Goal: Task Accomplishment & Management: Complete application form

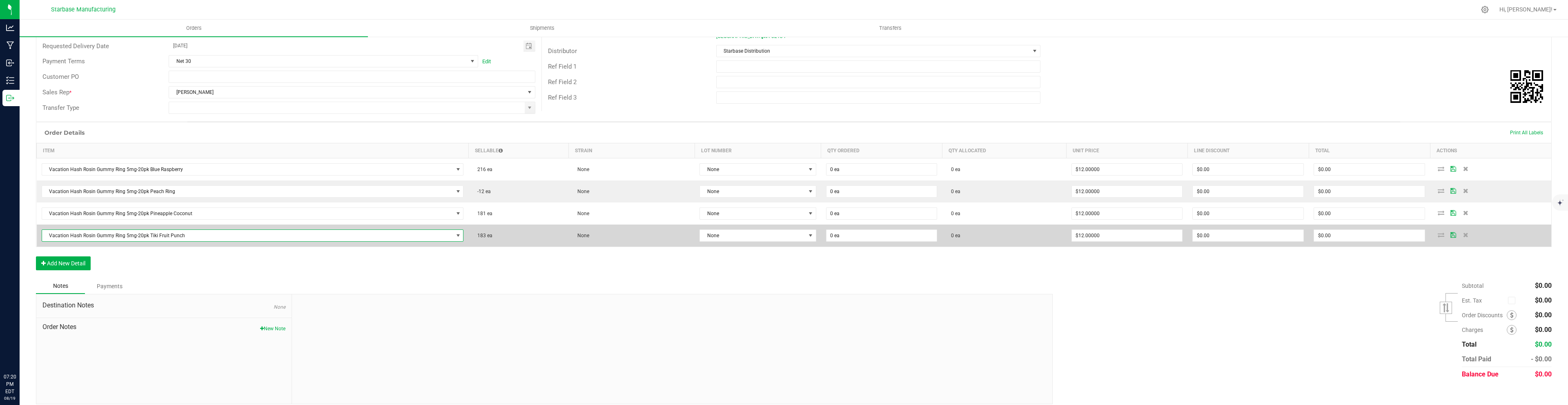
scroll to position [118, 0]
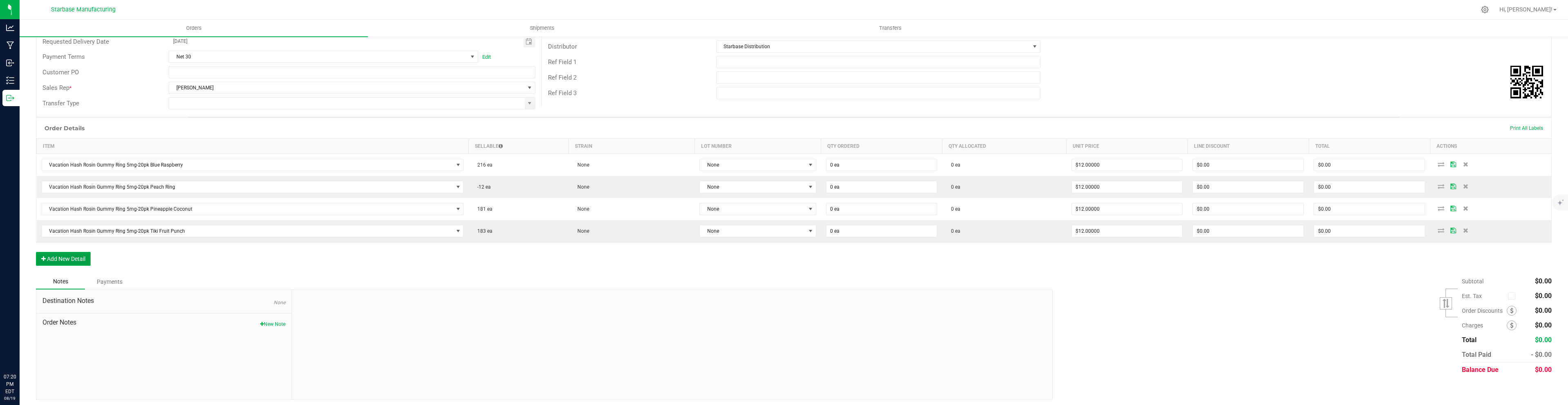
click at [75, 261] on button "Add New Detail" at bounding box center [63, 259] width 55 height 14
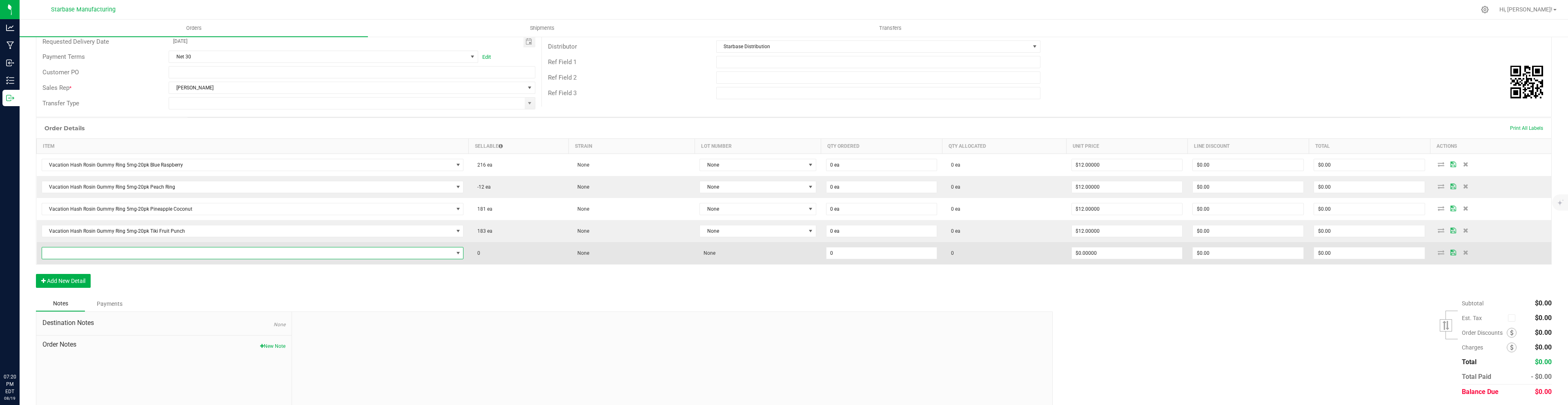
click at [125, 254] on span "NO DATA FOUND" at bounding box center [248, 253] width 411 height 12
type input "7g"
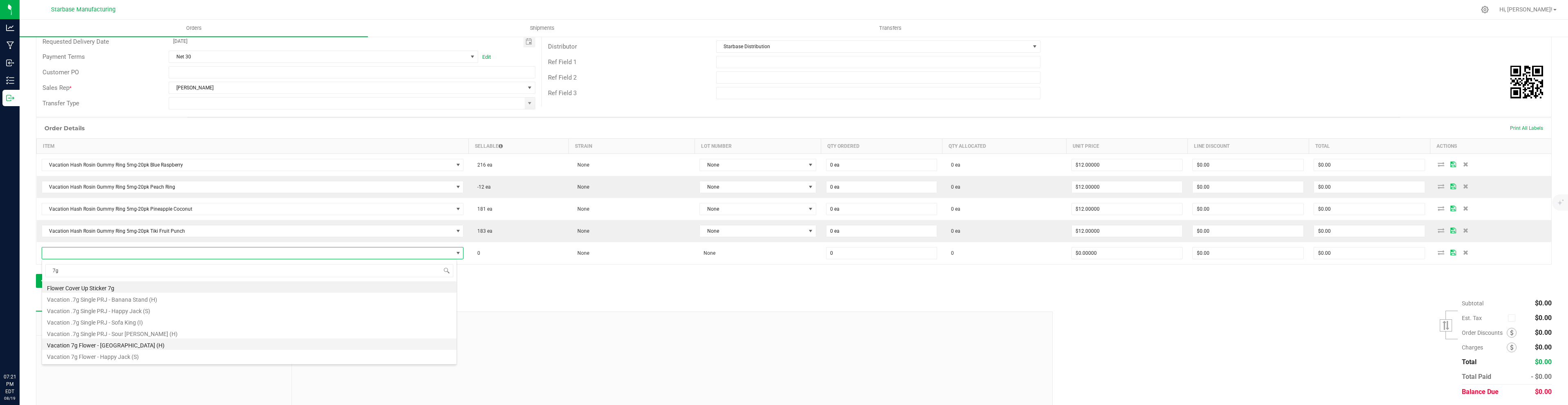
scroll to position [21, 0]
click at [126, 334] on li "Vacation 7g Flower - Happy Jack (S)" at bounding box center [249, 334] width 415 height 12
type input "0 ea"
type input "$17.50000"
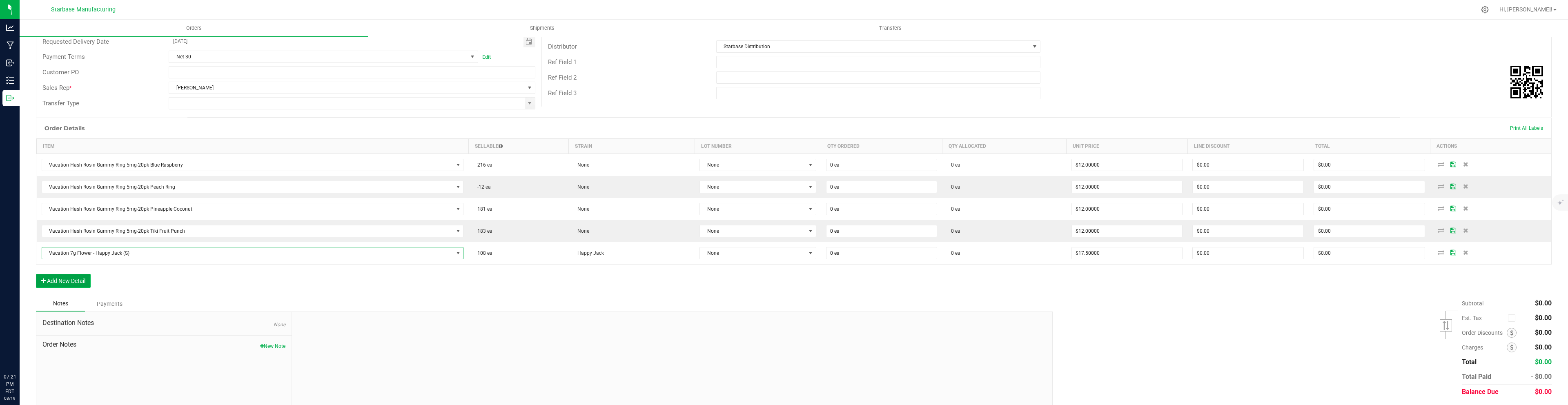
click at [55, 283] on button "Add New Detail" at bounding box center [63, 281] width 55 height 14
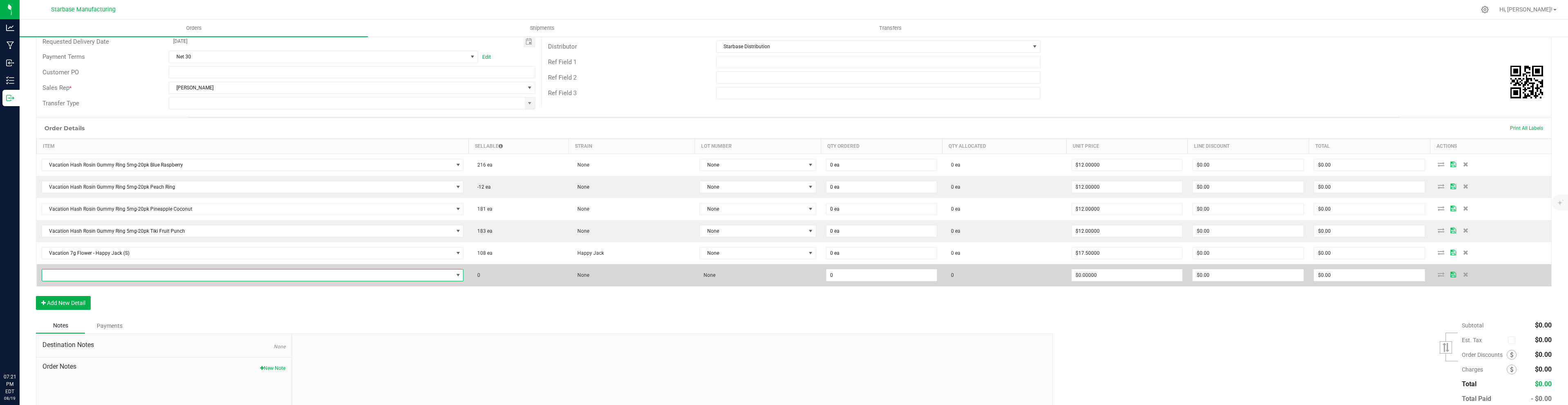
click at [67, 273] on span "NO DATA FOUND" at bounding box center [248, 275] width 411 height 12
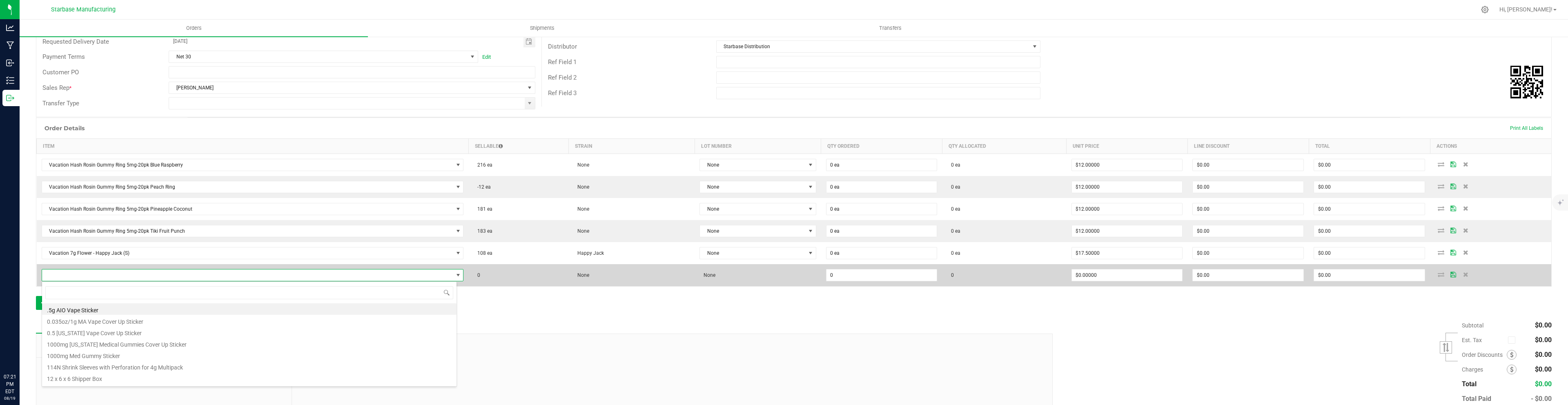
scroll to position [12, 415]
type input "sofa"
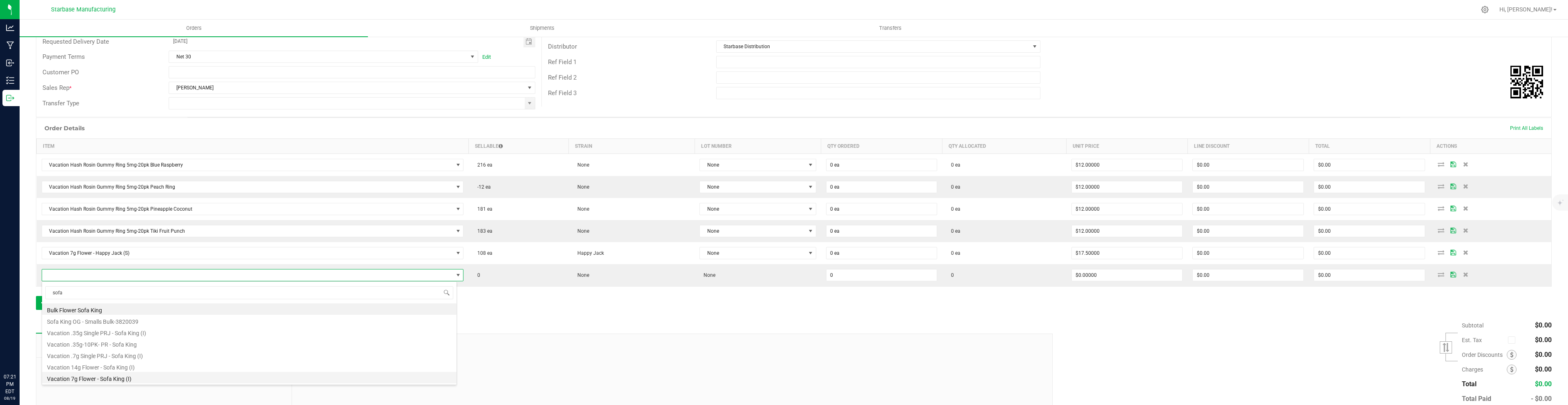
click at [103, 378] on li "Vacation 7g Flower - Sofa King (I)" at bounding box center [249, 378] width 415 height 12
type input "0 ea"
type input "$17.50000"
click at [72, 309] on button "Add New Detail" at bounding box center [63, 303] width 55 height 14
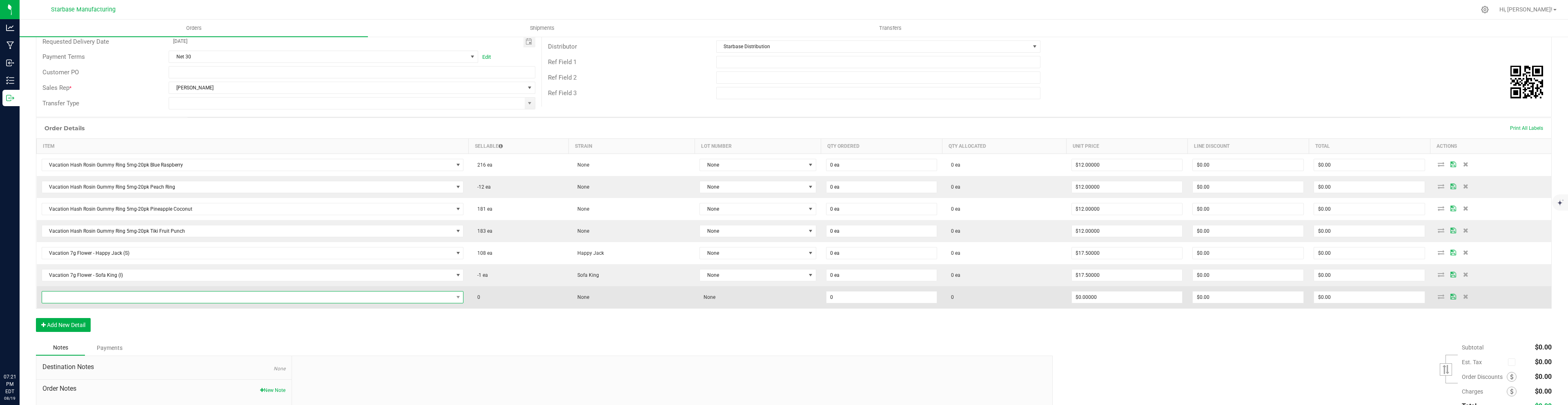
click at [75, 302] on span "NO DATA FOUND" at bounding box center [248, 297] width 411 height 12
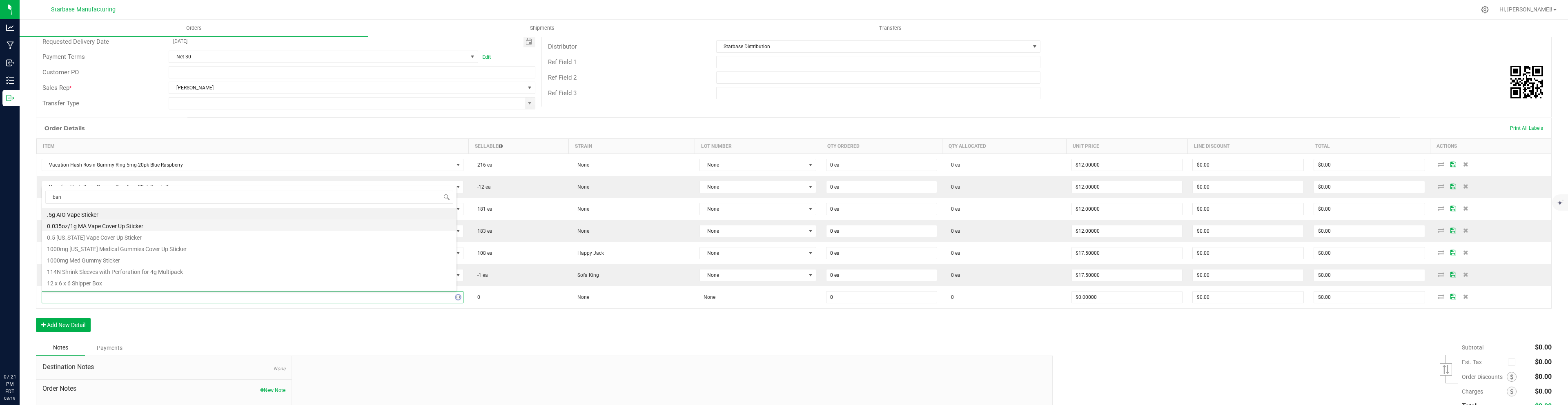
type input "bana"
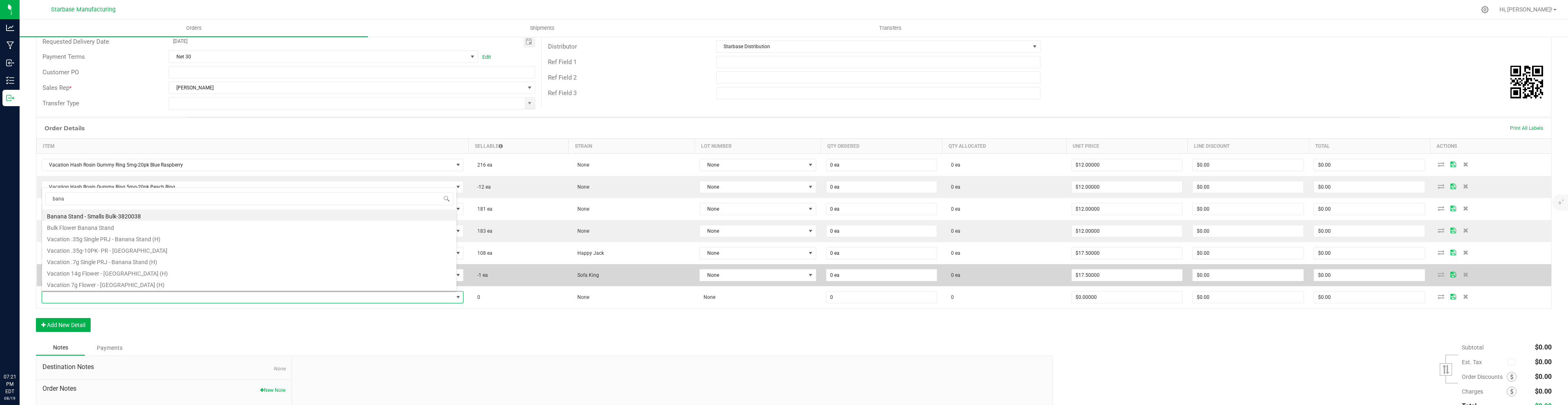
click at [120, 284] on li "Vacation 7g Flower - [GEOGRAPHIC_DATA] (H)" at bounding box center [249, 284] width 415 height 12
type input "0 ea"
type input "$17.50000"
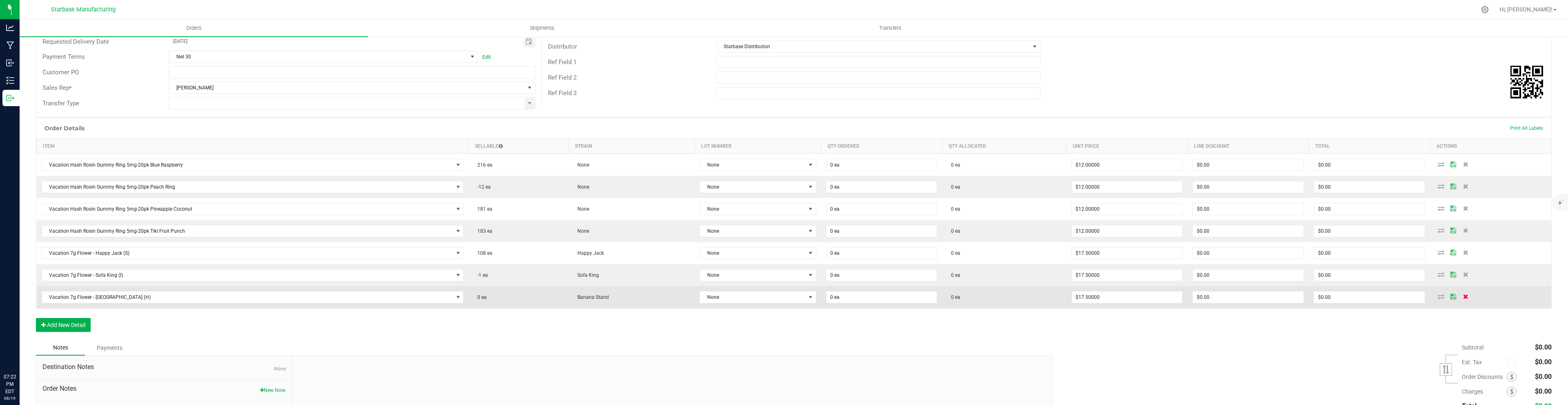
click at [1468, 298] on span at bounding box center [1466, 297] width 12 height 5
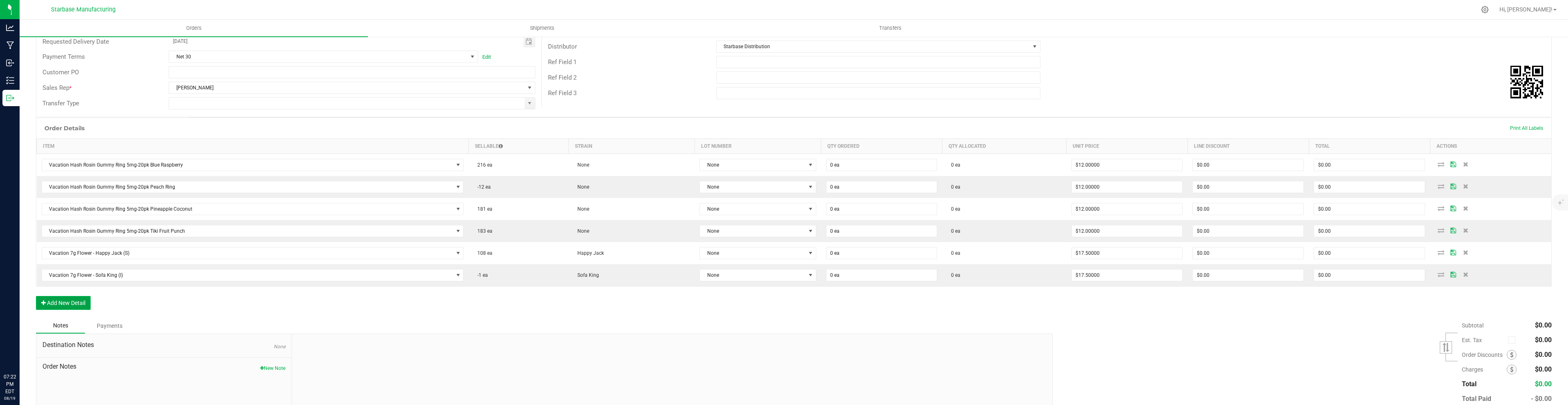
click at [76, 305] on button "Add New Detail" at bounding box center [63, 303] width 55 height 14
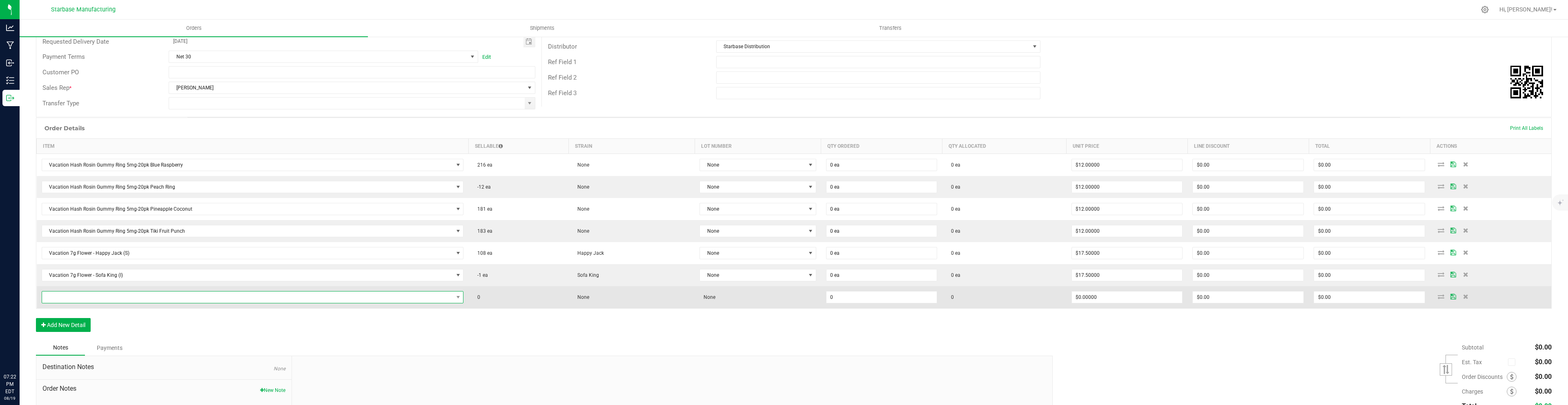
click at [80, 297] on span "NO DATA FOUND" at bounding box center [248, 297] width 411 height 12
type input "7g"
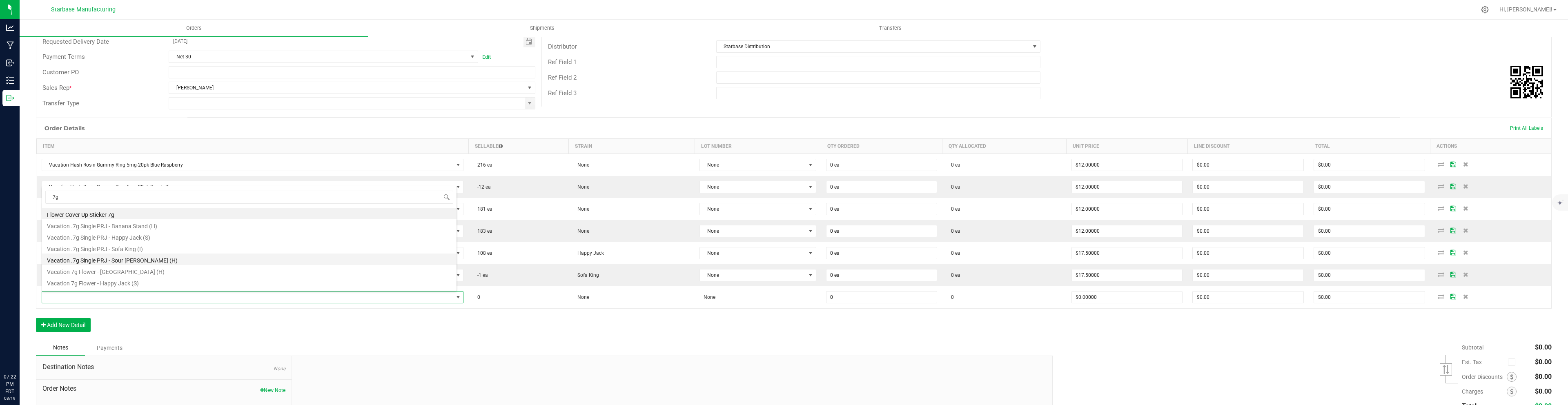
scroll to position [21, 0]
click at [119, 281] on li "Vacation 7g Flower - Sour [PERSON_NAME] (H)" at bounding box center [249, 284] width 415 height 12
type input "0 ea"
type input "$17.50000"
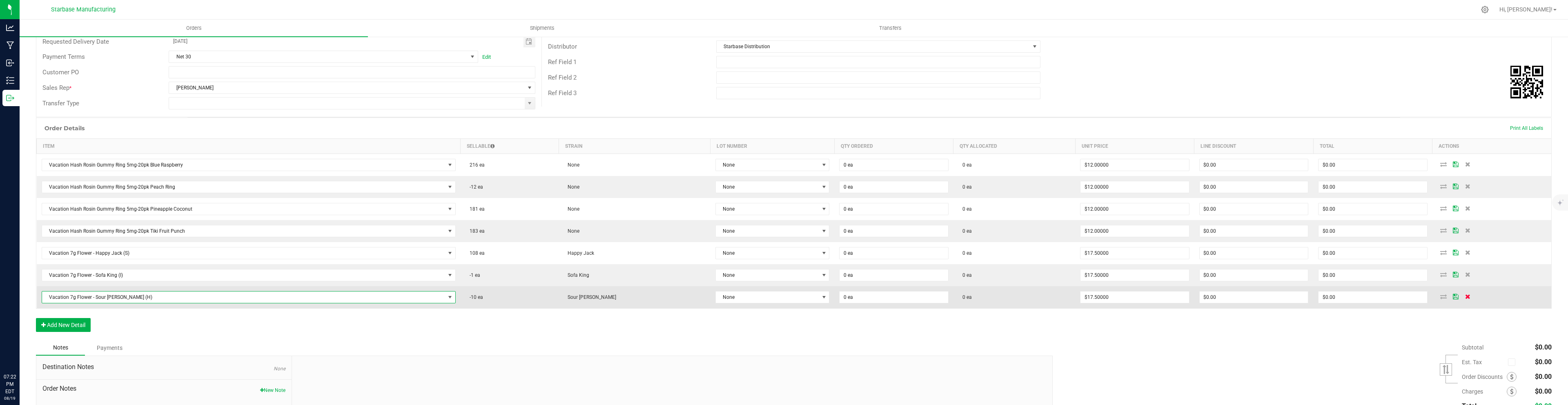
click at [1465, 299] on icon at bounding box center [1468, 297] width 5 height 5
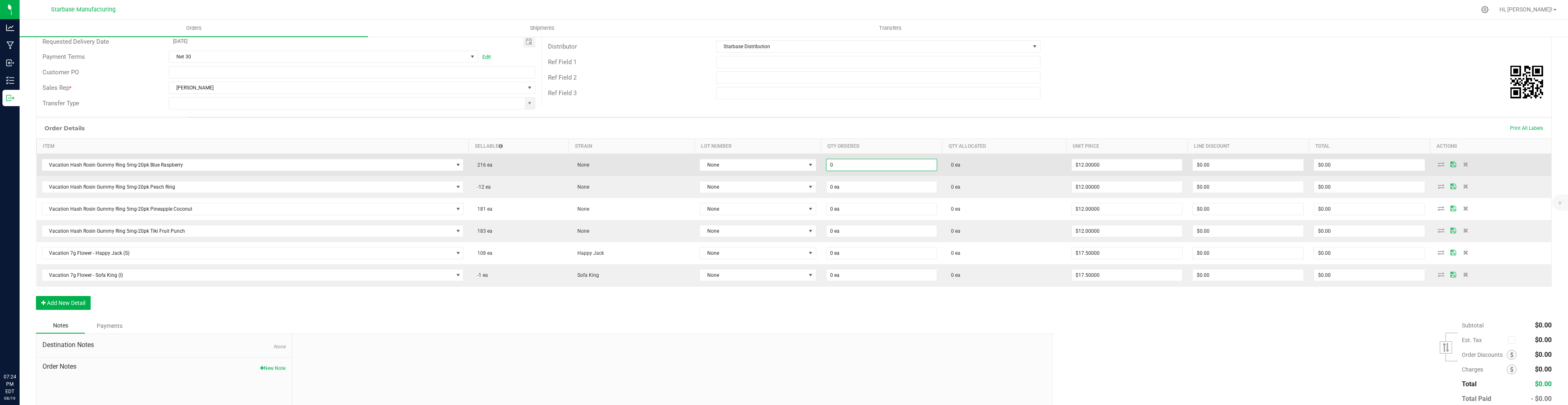
click at [829, 165] on input "0" at bounding box center [882, 165] width 111 height 12
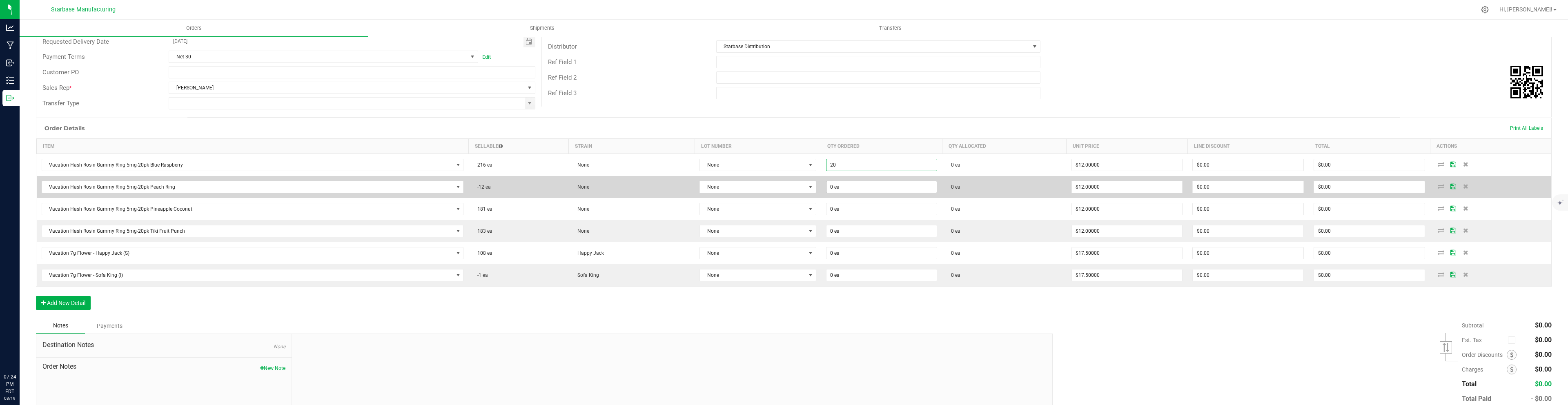
type input "20 ea"
type input "$240.00"
click at [844, 186] on input "0" at bounding box center [882, 187] width 111 height 12
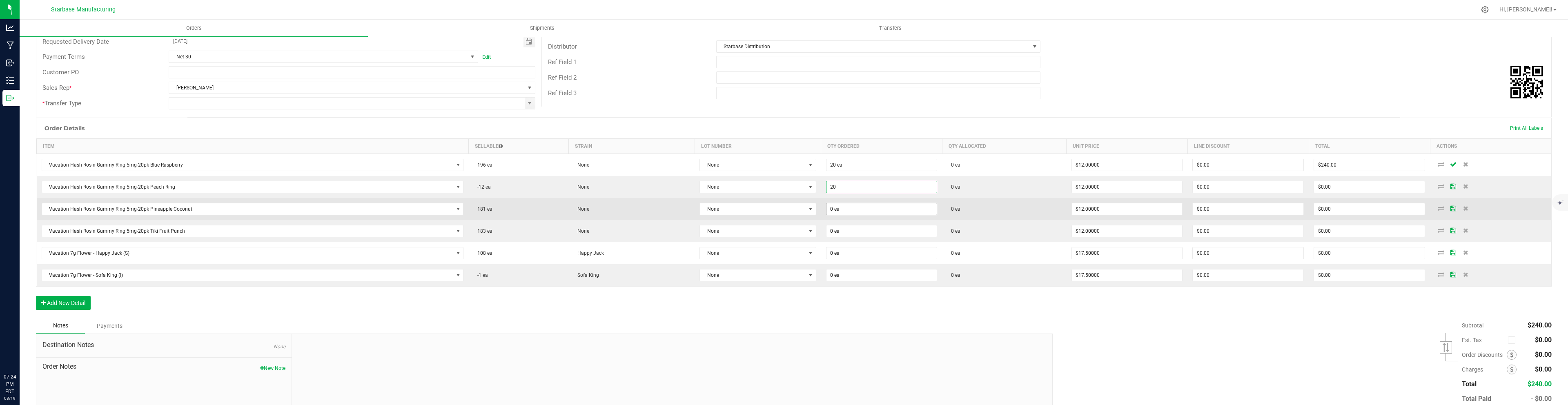
type input "20 ea"
type input "$240.00"
click at [846, 206] on input "0" at bounding box center [882, 209] width 111 height 12
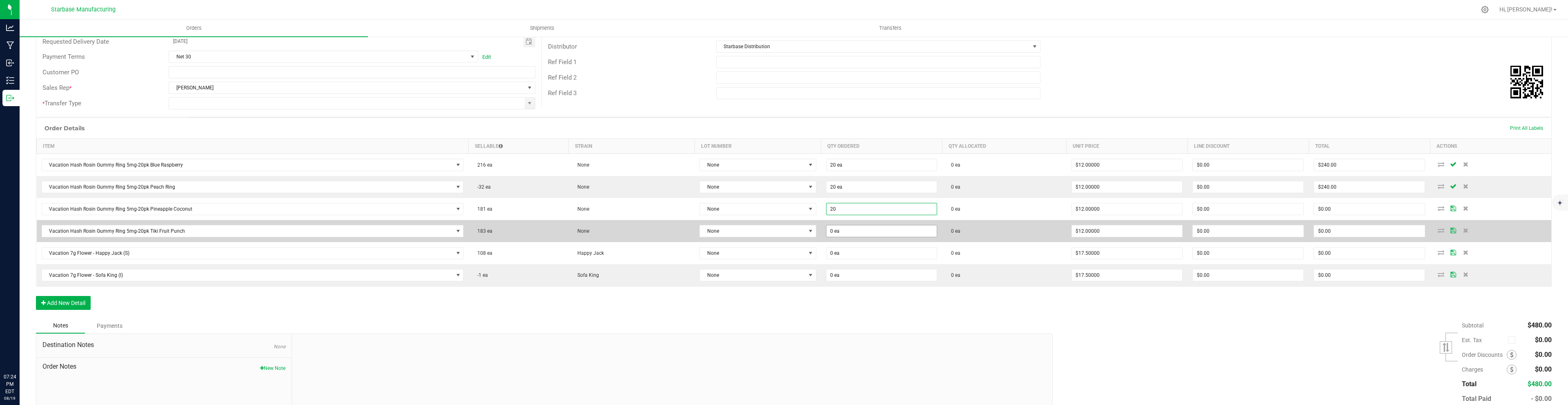
type input "20 ea"
type input "$240.00"
click at [845, 233] on input "0" at bounding box center [882, 231] width 111 height 12
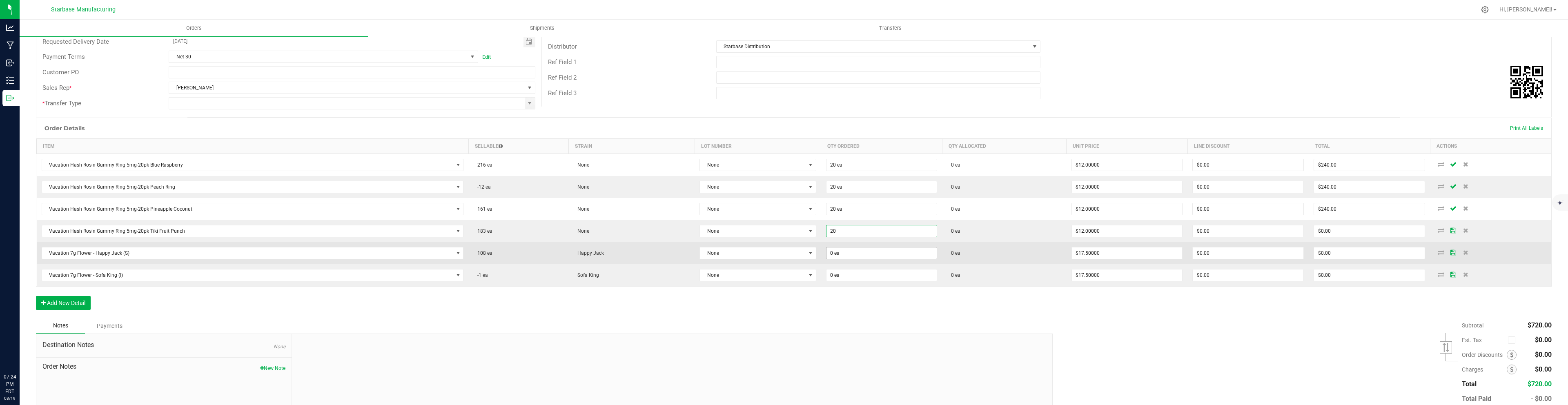
type input "20 ea"
type input "$240.00"
click at [845, 256] on input "0" at bounding box center [882, 253] width 111 height 12
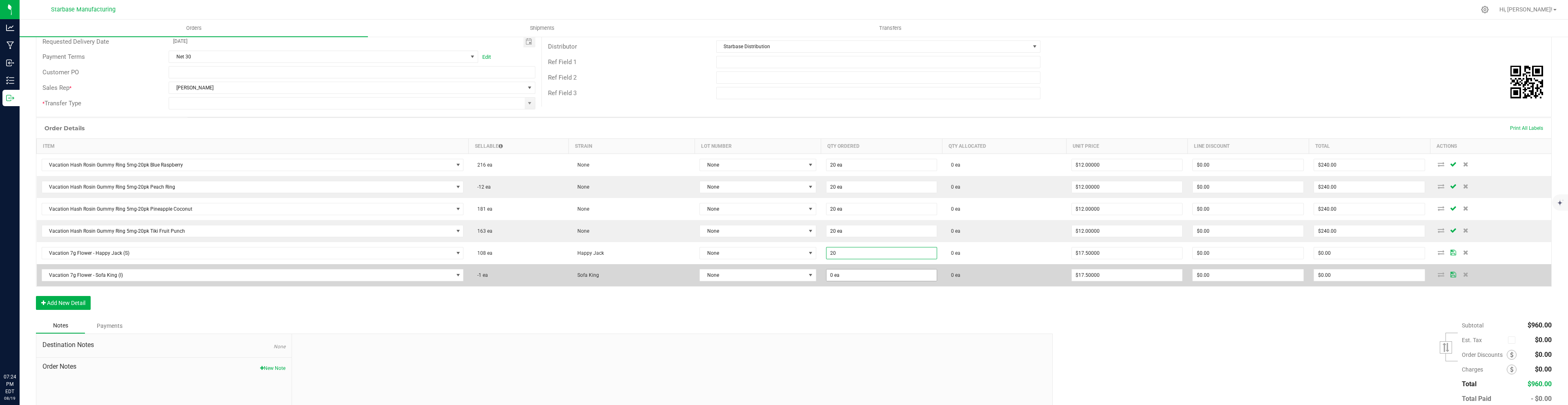
type input "20 ea"
type input "$350.00"
click at [848, 274] on input "0" at bounding box center [882, 275] width 111 height 12
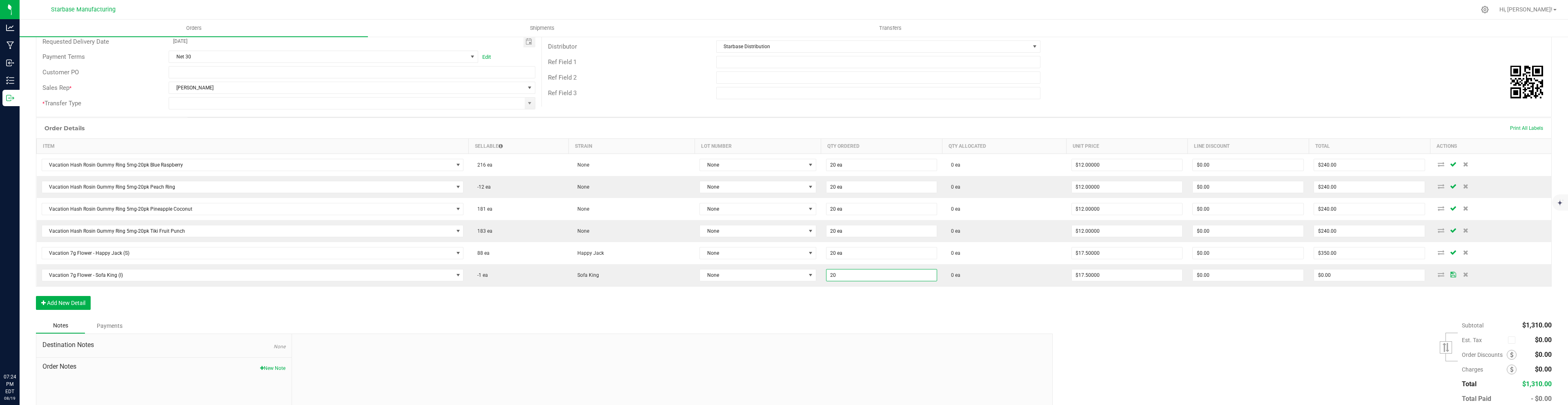
type input "20 ea"
type input "$350.00"
click at [825, 305] on div "Order Details Print All Labels Item Sellable Strain Lot Number Qty Ordered Qty …" at bounding box center [794, 217] width 1516 height 200
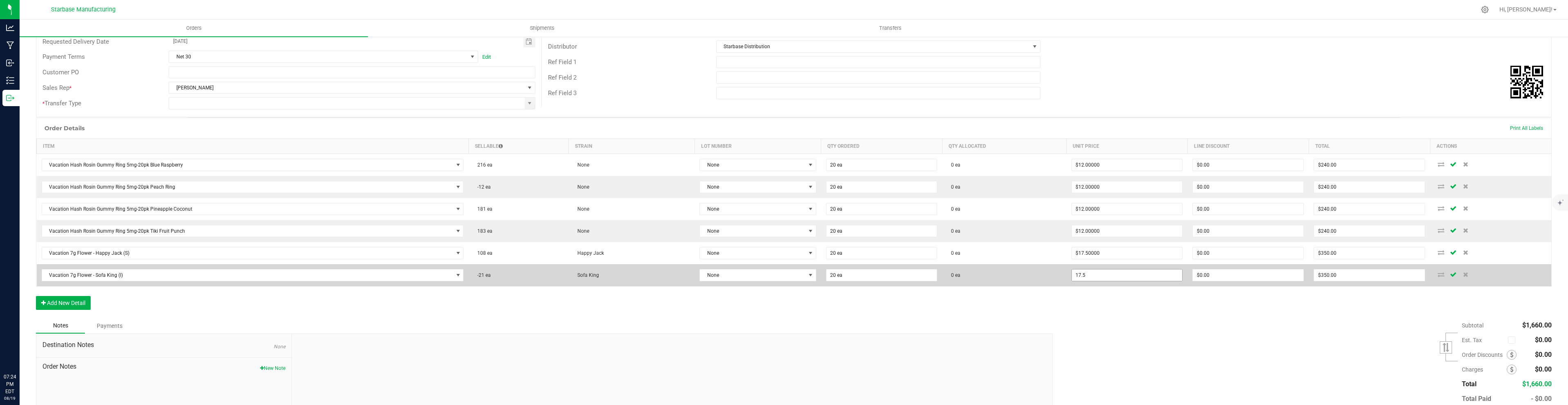
click at [1075, 278] on input "17.5" at bounding box center [1127, 275] width 111 height 12
type input "16.5"
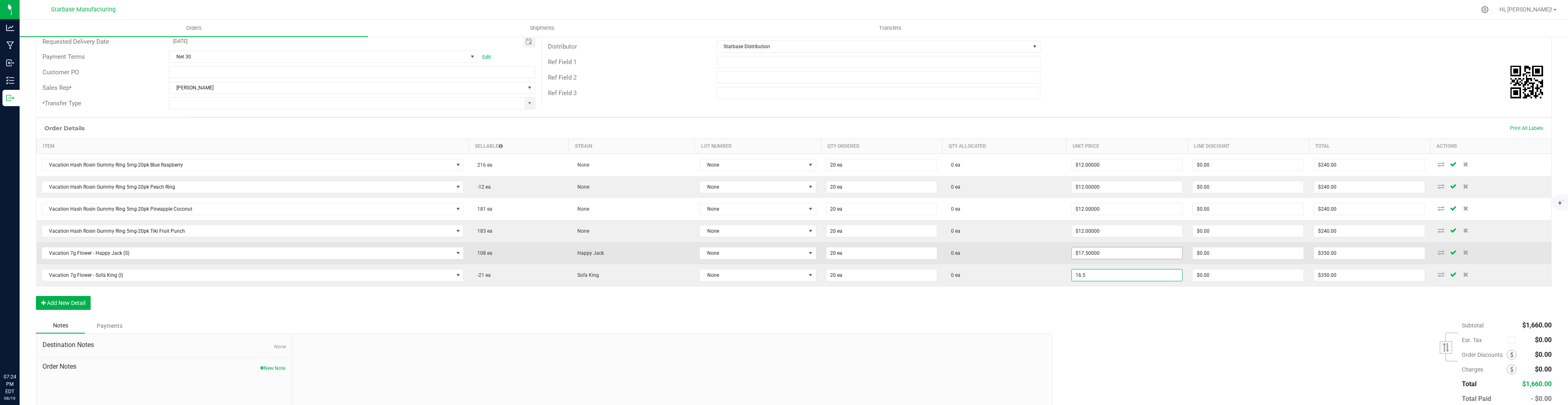
type input "17.5"
type input "$16.50000"
type input "$330.00"
click at [1108, 259] on input "17.5" at bounding box center [1127, 253] width 111 height 12
type input "16.5"
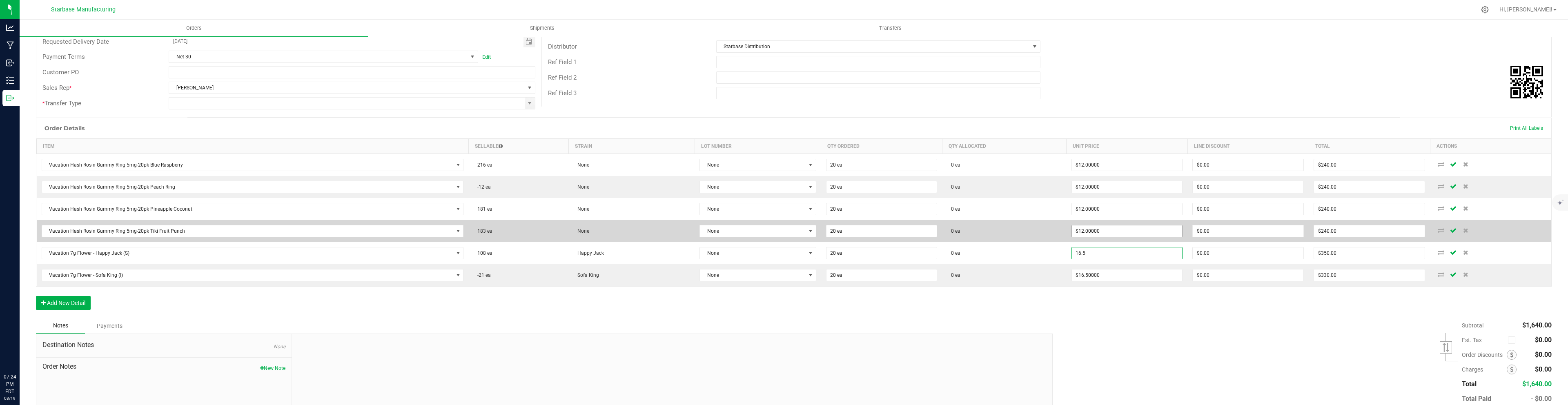
type input "12"
type input "$16.50000"
type input "$330.00"
click at [1133, 227] on input "12" at bounding box center [1127, 231] width 111 height 12
click at [1096, 231] on input "12" at bounding box center [1127, 231] width 111 height 12
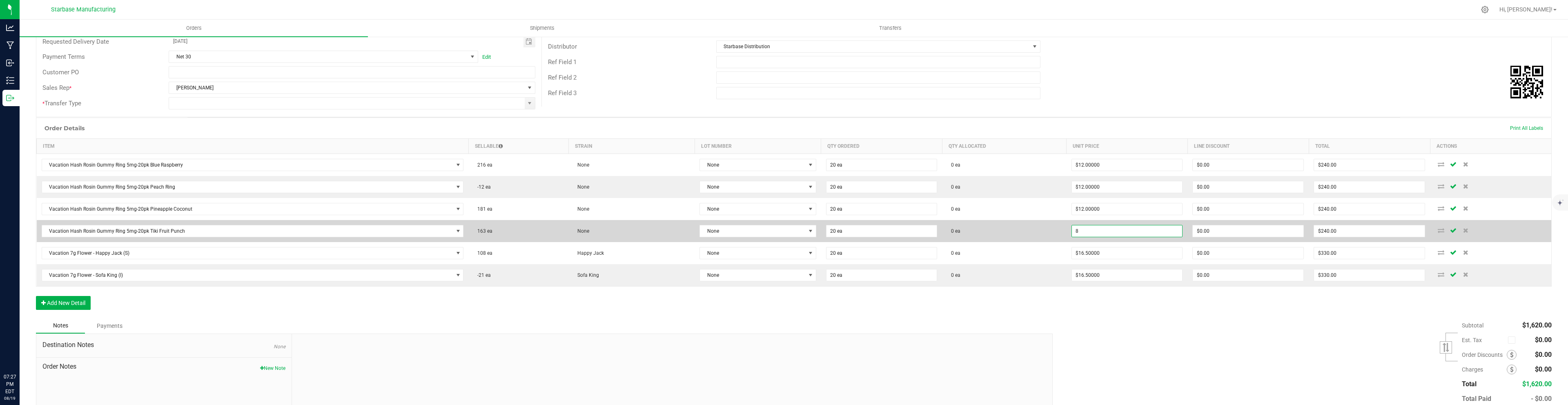
type input "8"
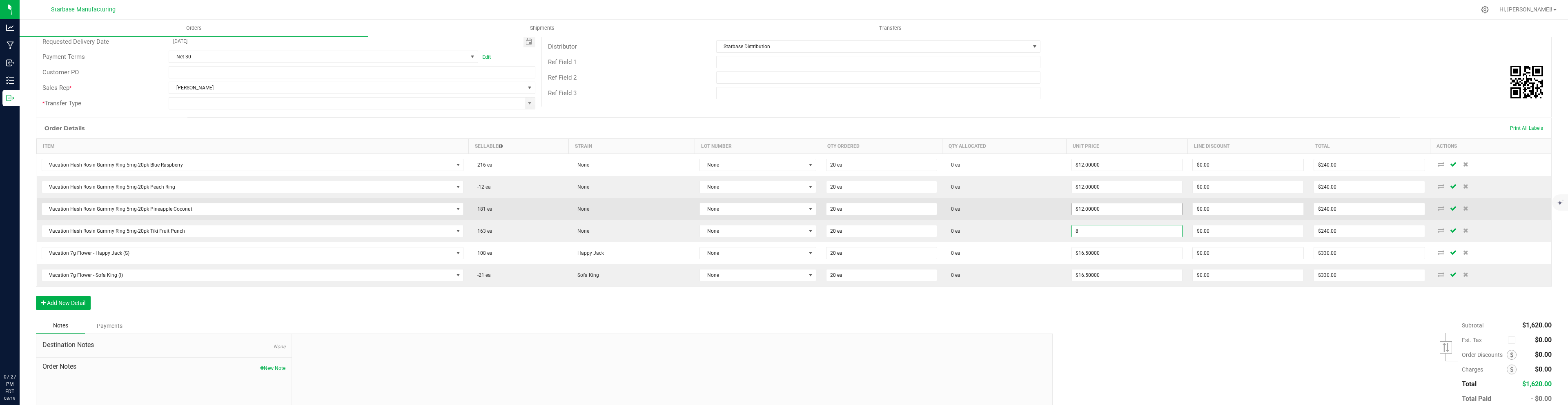
type input "12"
type input "$8.00000"
type input "$160.00"
click at [1085, 209] on input "12" at bounding box center [1127, 209] width 111 height 12
type input "8"
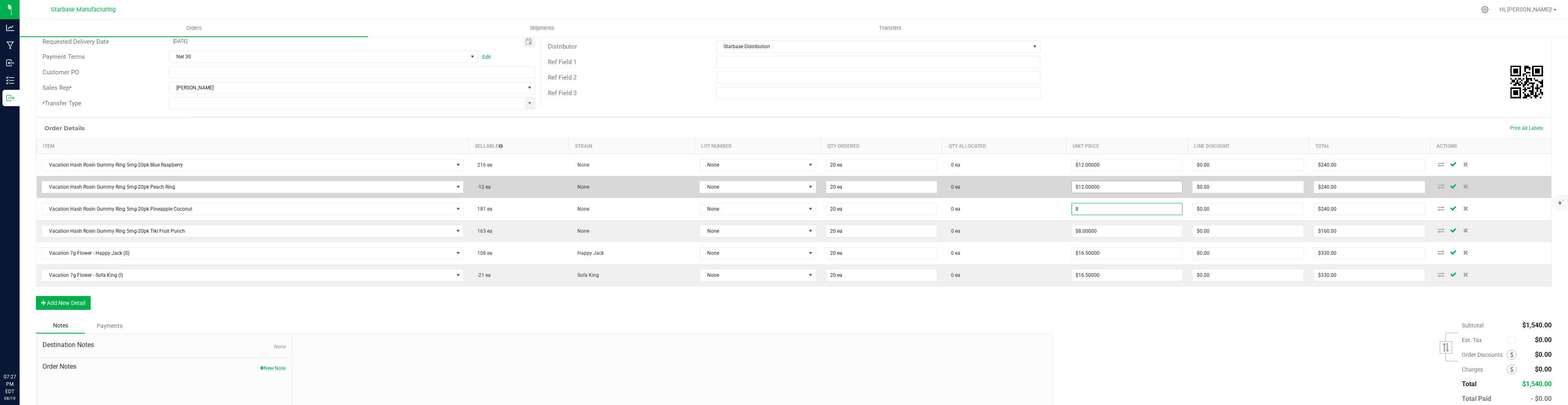
type input "12"
type input "$8.00000"
type input "$160.00"
click at [1089, 187] on input "12" at bounding box center [1127, 187] width 111 height 12
type input "8"
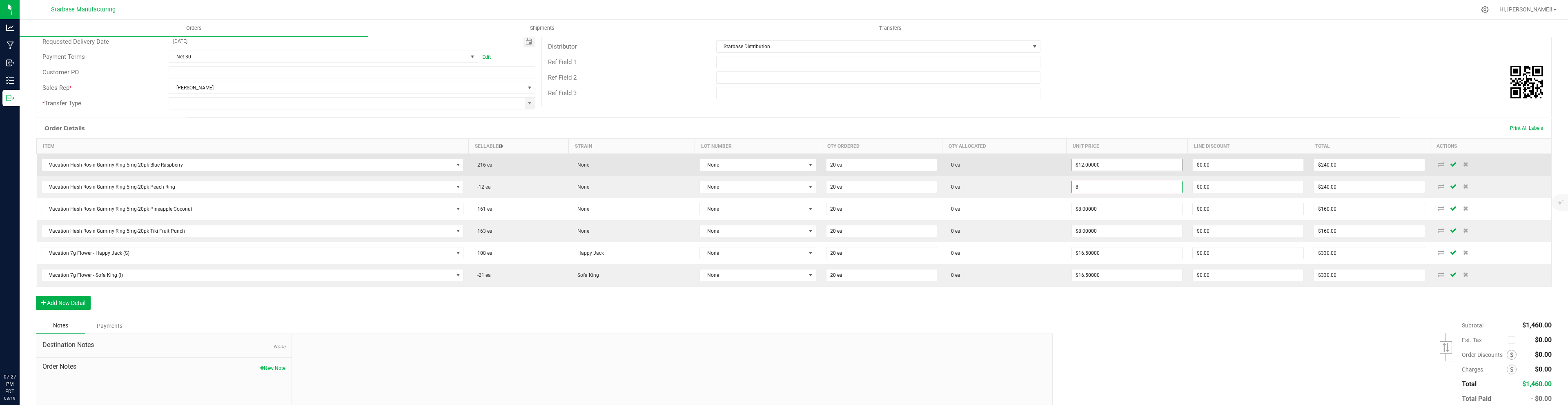
type input "12"
type input "$8.00000"
type input "$160.00"
click at [1110, 164] on input "12" at bounding box center [1127, 165] width 111 height 12
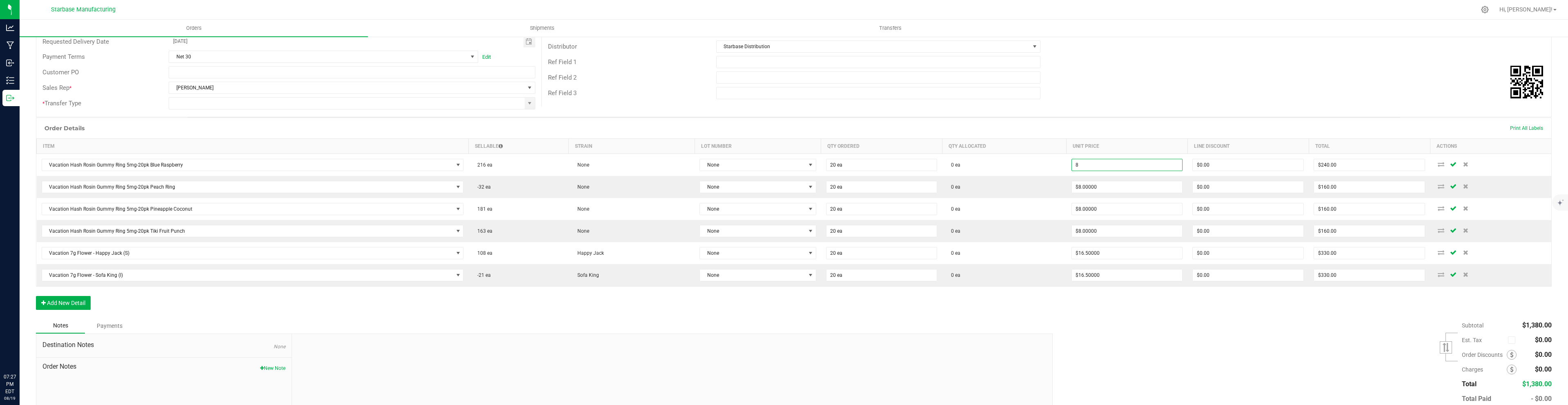
type input "$8.00000"
type input "$160.00"
click at [1104, 317] on div "Order Details Print All Labels Item Sellable Strain Lot Number Qty Ordered Qty …" at bounding box center [794, 217] width 1516 height 200
